Goal: Task Accomplishment & Management: Manage account settings

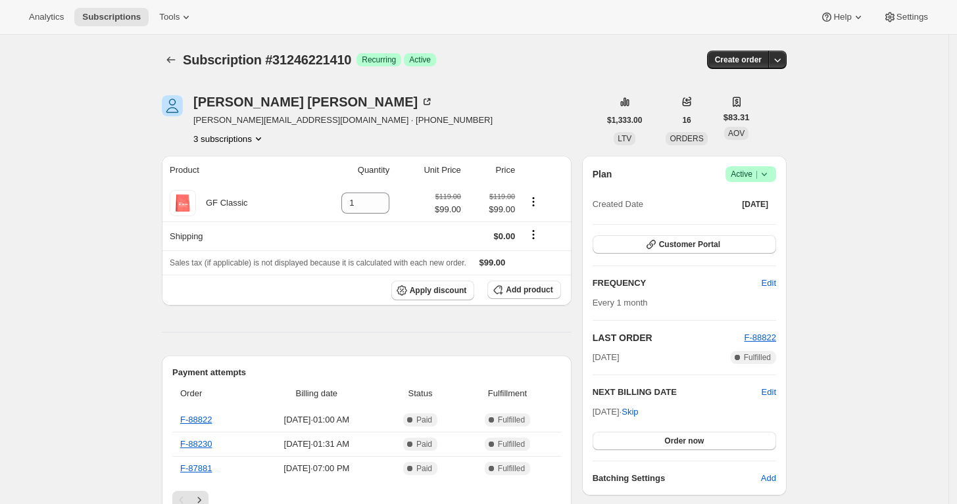
click at [768, 172] on icon at bounding box center [763, 174] width 13 height 13
click at [755, 222] on span "Cancel subscription" at bounding box center [750, 222] width 74 height 10
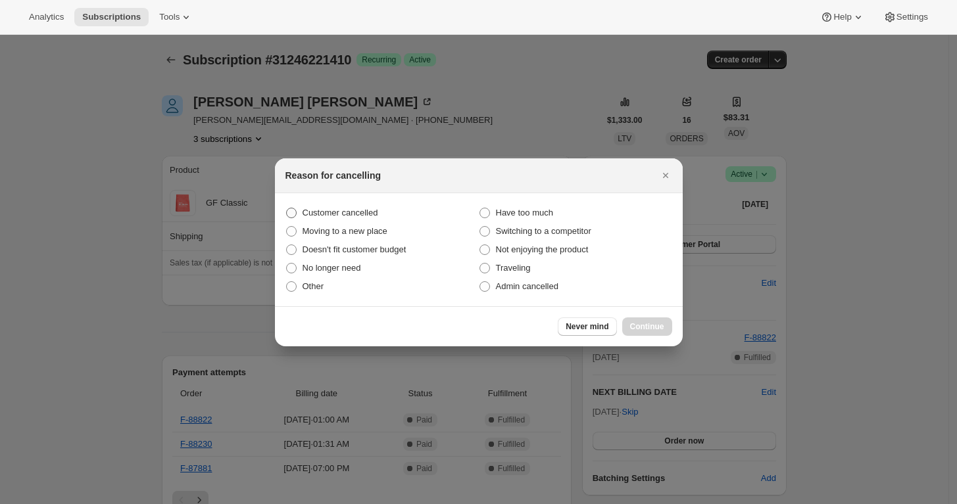
click at [324, 210] on span "Customer cancelled" at bounding box center [340, 213] width 76 height 10
click at [287, 208] on input "Customer cancelled" at bounding box center [286, 208] width 1 height 1
radio input "true"
click at [658, 319] on button "Continue" at bounding box center [647, 327] width 50 height 18
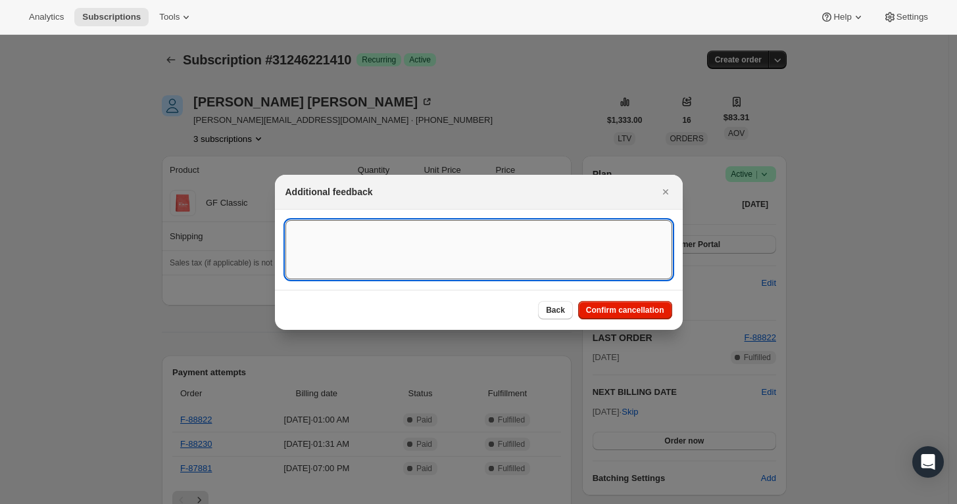
click at [412, 259] on textarea ":rbk:" at bounding box center [478, 249] width 387 height 59
type textarea "Customer requested to cancel"
click at [621, 309] on span "Confirm cancellation" at bounding box center [625, 310] width 78 height 11
